Goal: Task Accomplishment & Management: Manage account settings

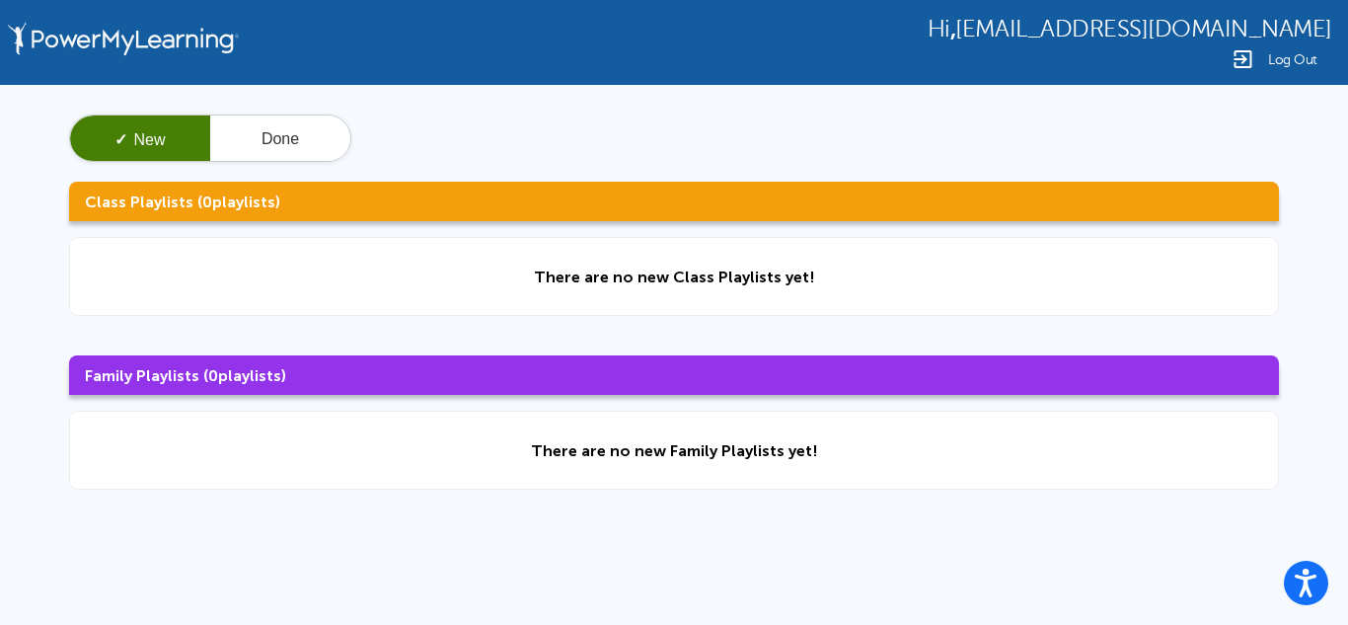
drag, startPoint x: 0, startPoint y: 0, endPoint x: 1144, endPoint y: 254, distance: 1171.7
click at [1144, 254] on div "✓ New Done Class Playlists ( 0 playlists) There are no new Class Playlists yet!…" at bounding box center [674, 302] width 1348 height 434
click at [1146, 259] on div "There are no new Class Playlists yet!" at bounding box center [674, 276] width 1210 height 79
click at [1165, 257] on div "There are no new Class Playlists yet!" at bounding box center [674, 276] width 1210 height 79
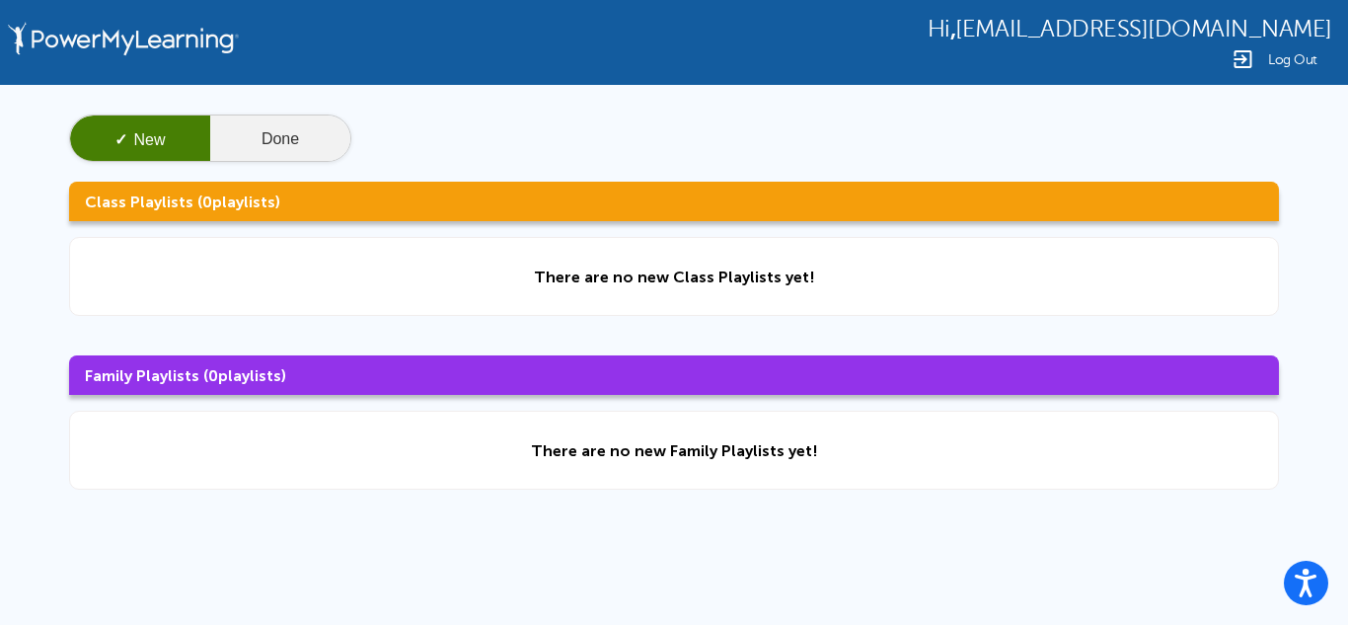
click at [231, 158] on button "Done" at bounding box center [280, 138] width 140 height 47
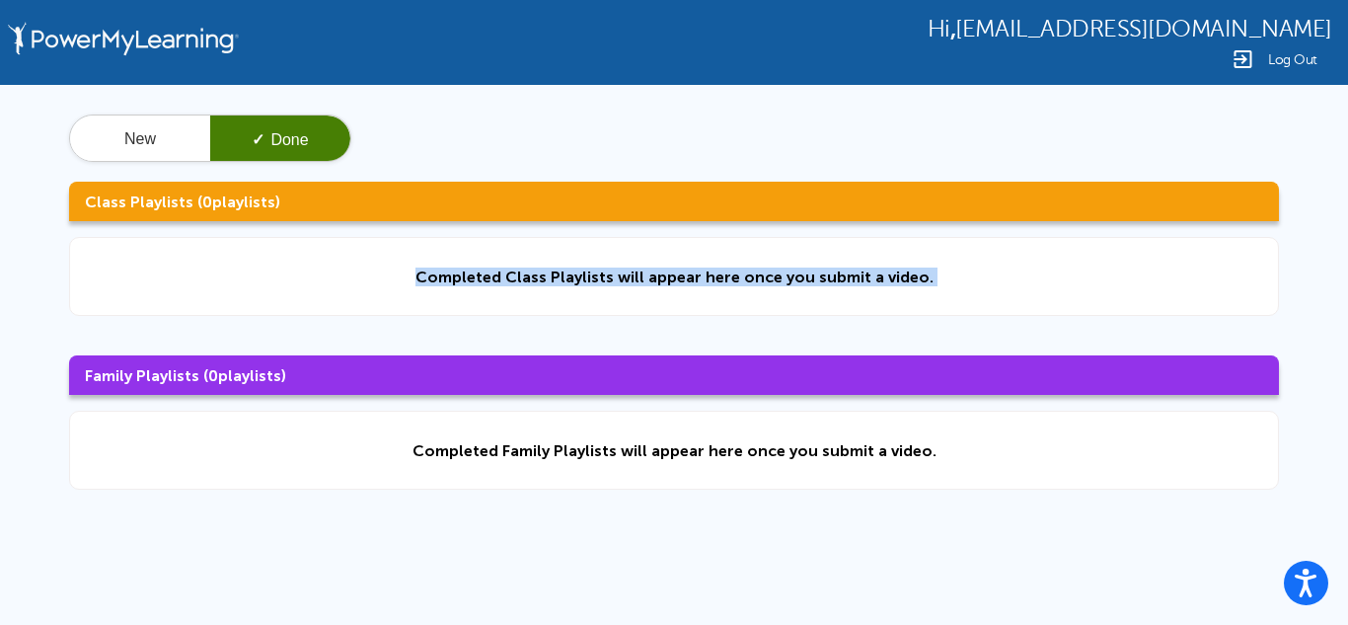
click at [808, 314] on div "Completed Class Playlists will appear here once you submit a video." at bounding box center [674, 276] width 1210 height 79
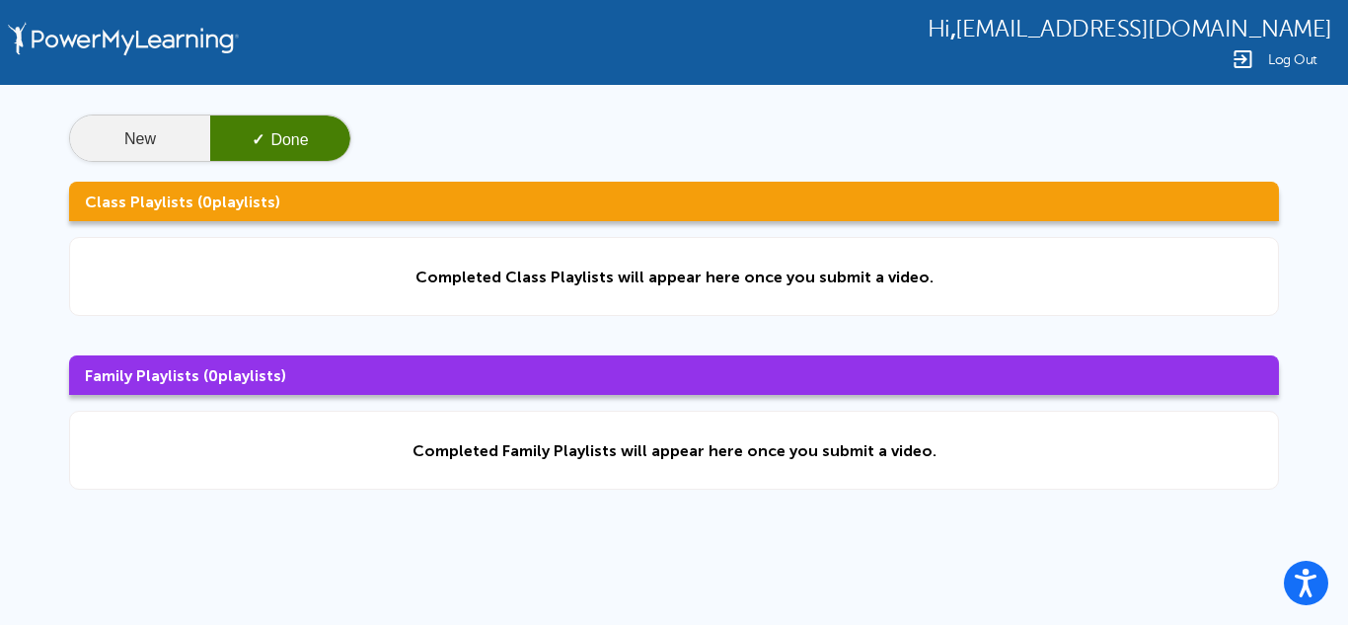
click at [141, 144] on button "New" at bounding box center [140, 138] width 140 height 47
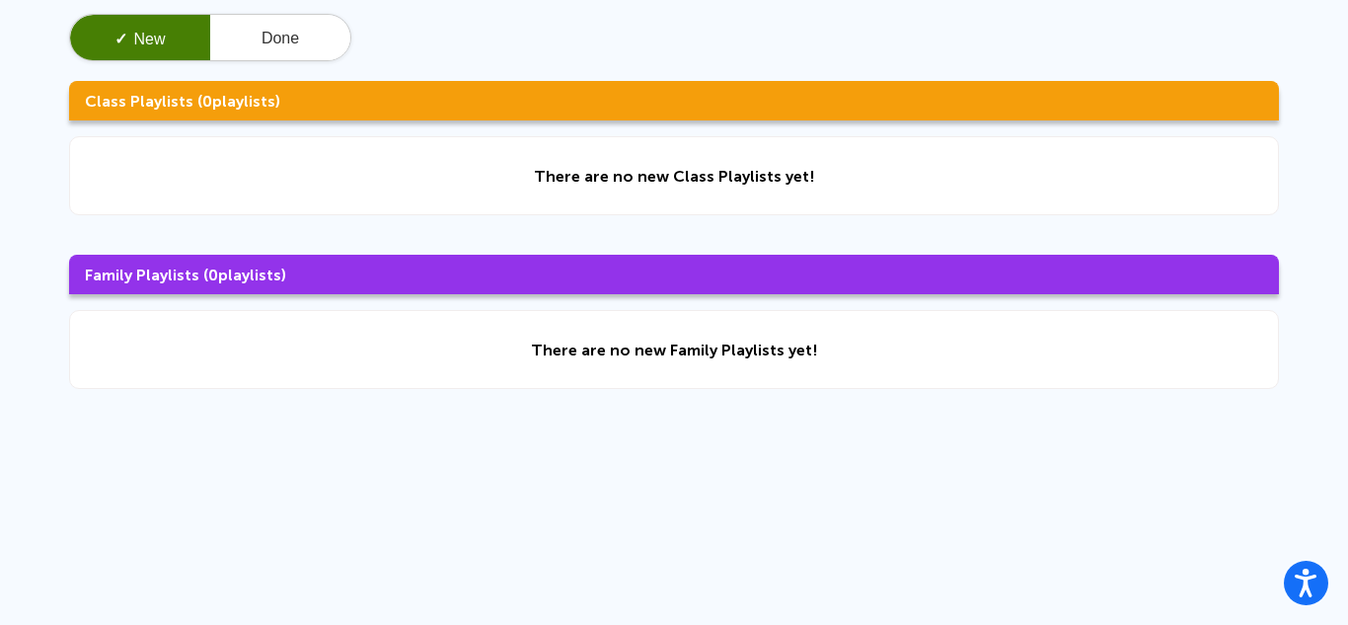
scroll to position [113, 0]
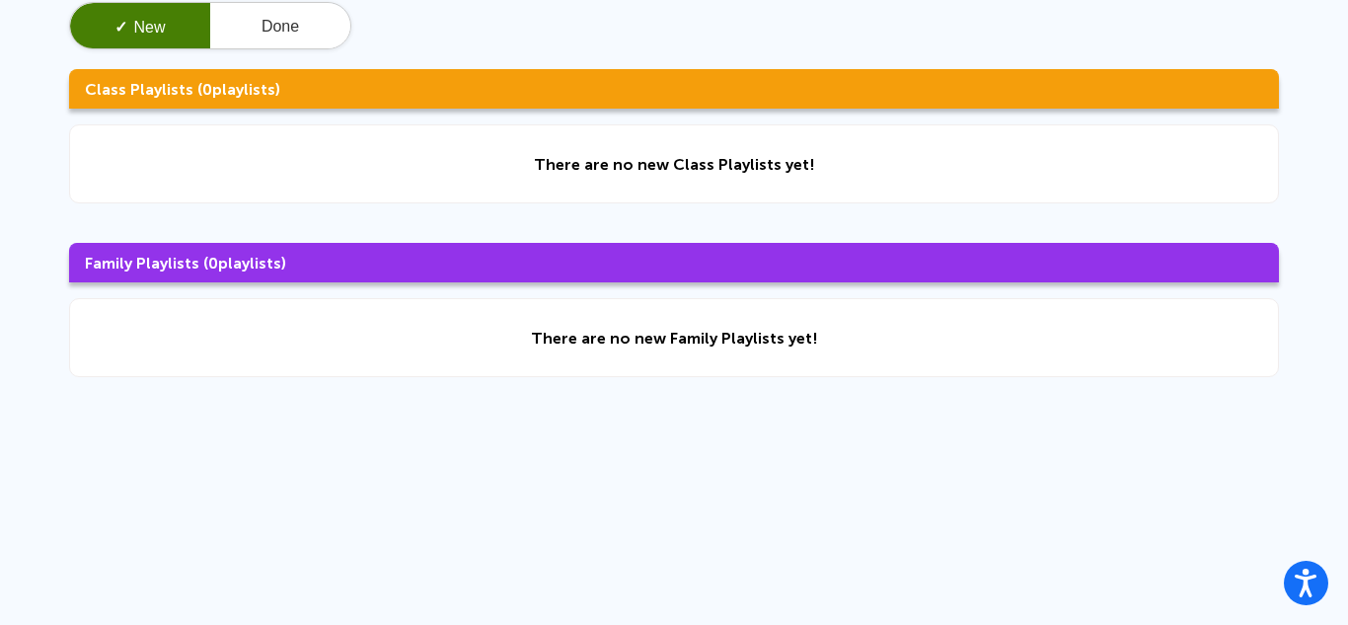
click at [992, 510] on div "Hi , [EMAIL_ADDRESS][DOMAIN_NAME] Log Out ✓ New Done Class Playlists ( 0 playli…" at bounding box center [674, 306] width 1348 height 839
